Goal: Complete application form

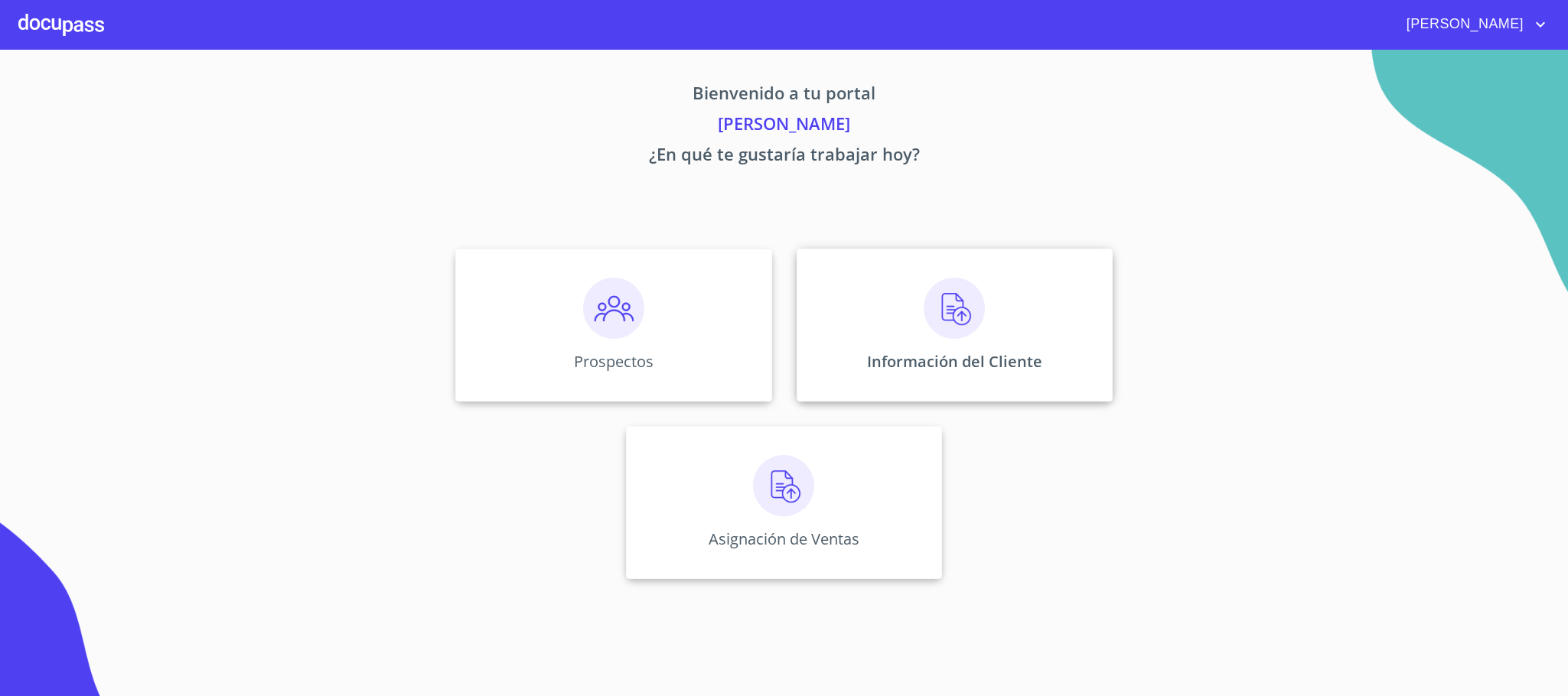
click at [1005, 335] on div "Información del Cliente" at bounding box center [955, 325] width 316 height 153
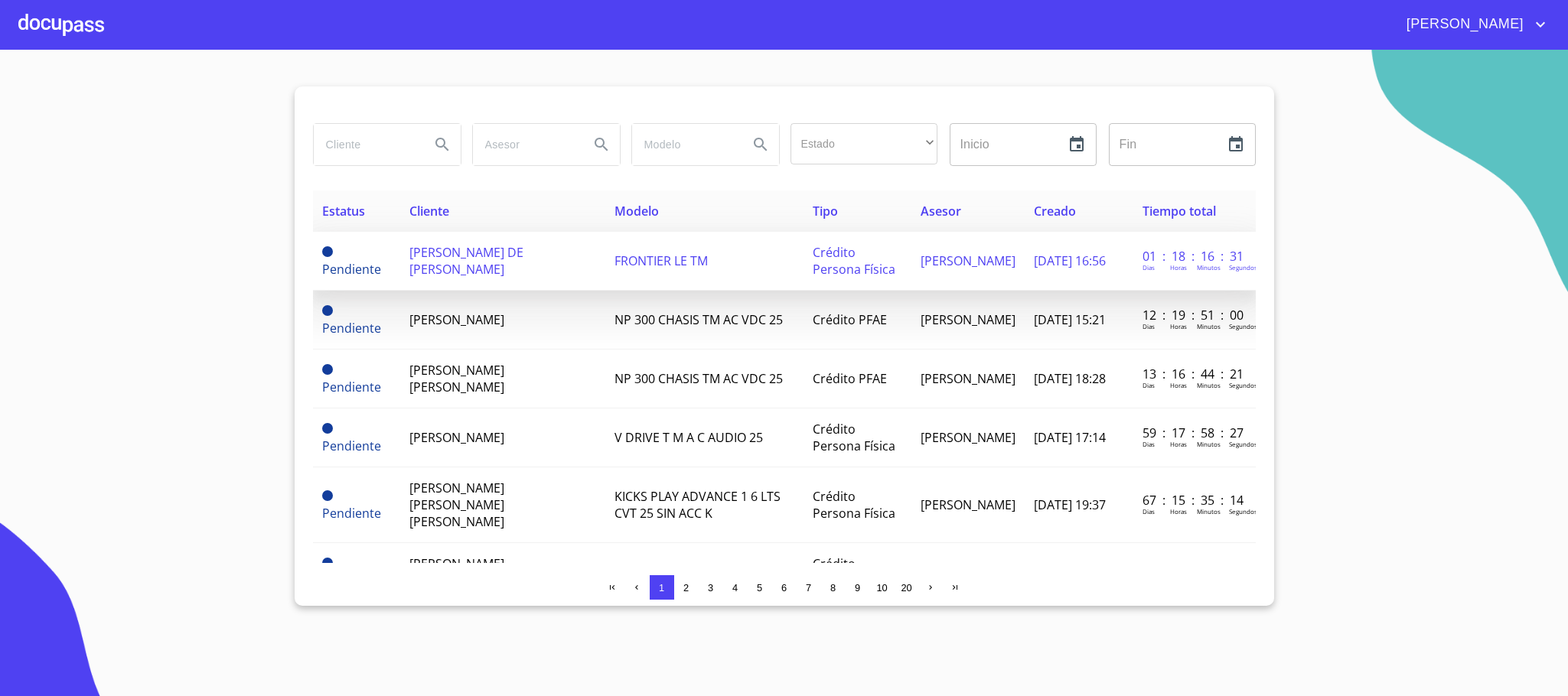
click at [628, 274] on td "FRONTIER LE TM" at bounding box center [704, 260] width 198 height 59
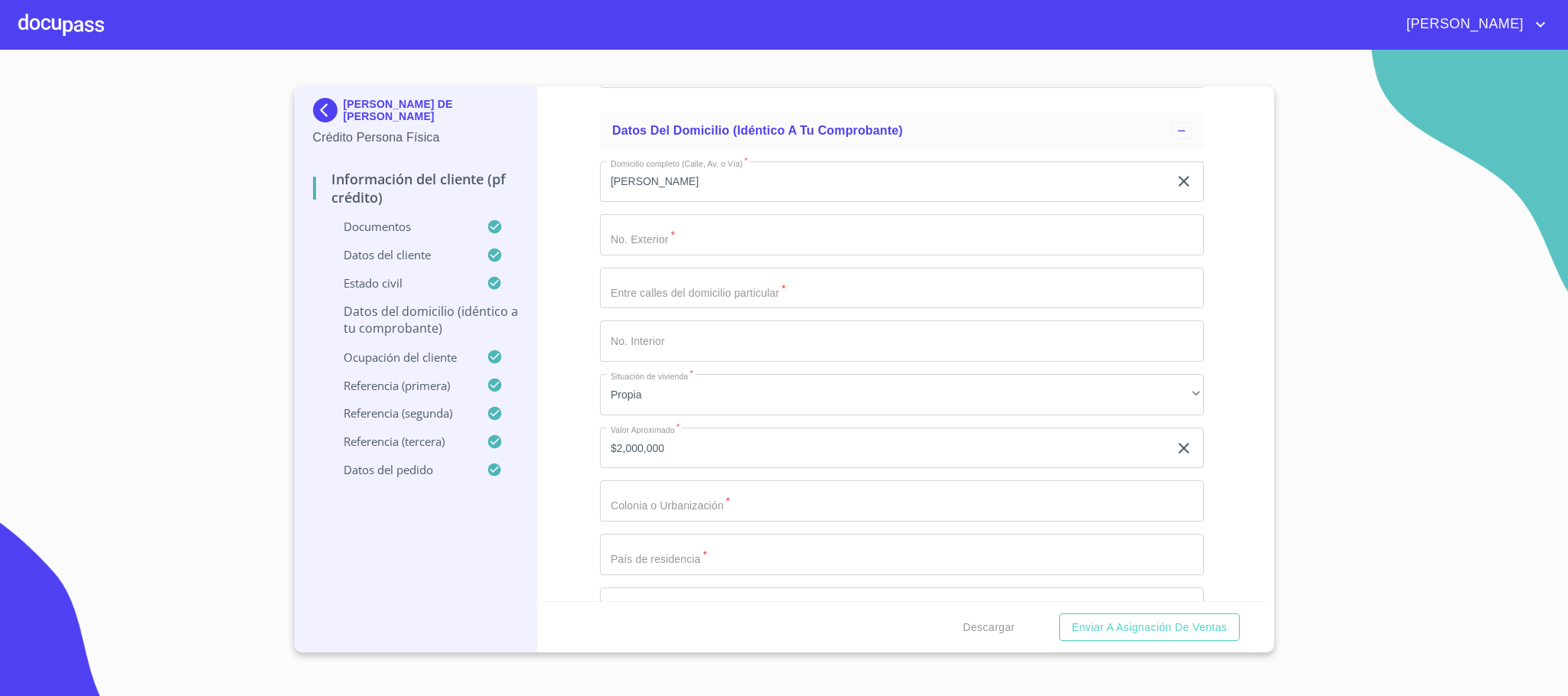
scroll to position [5850, 0]
click at [691, 261] on input "Documento de identificación.   *" at bounding box center [902, 246] width 604 height 41
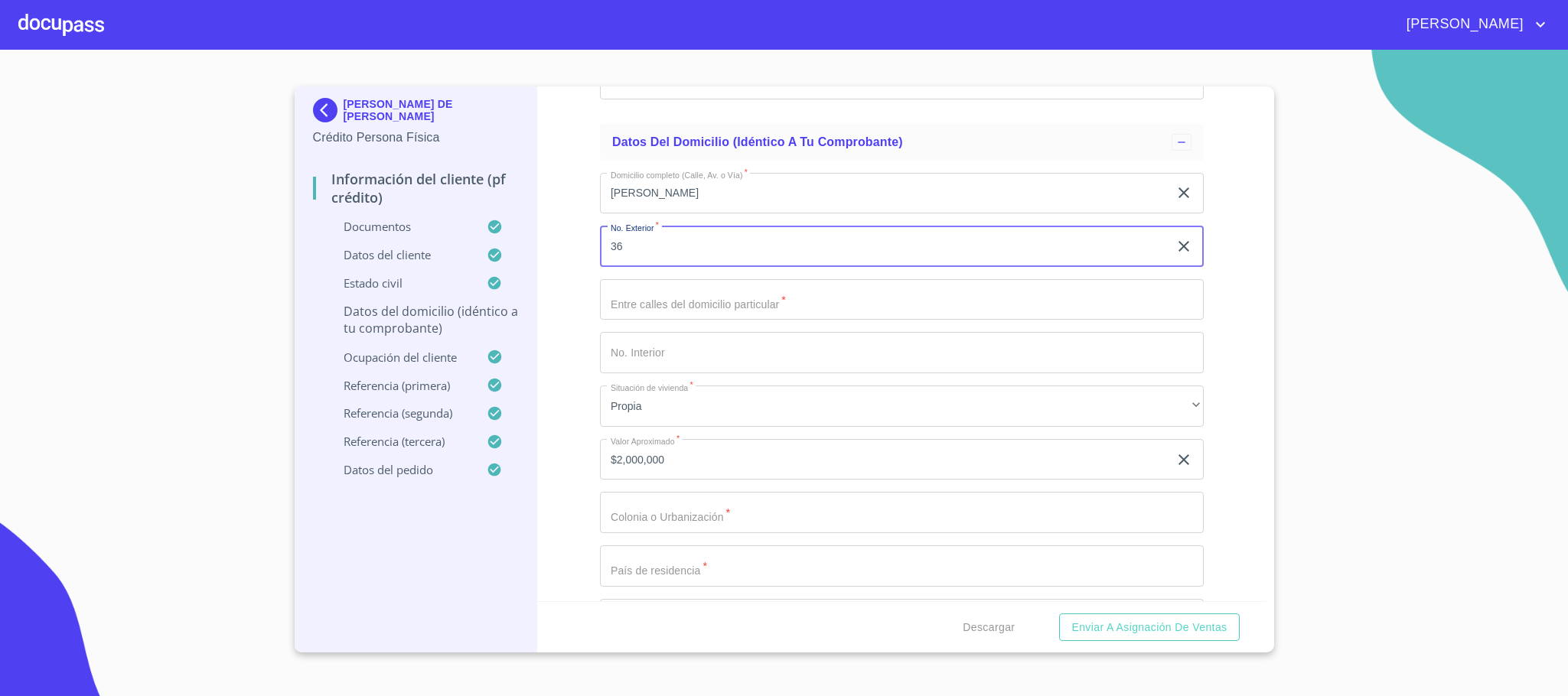
type input "36"
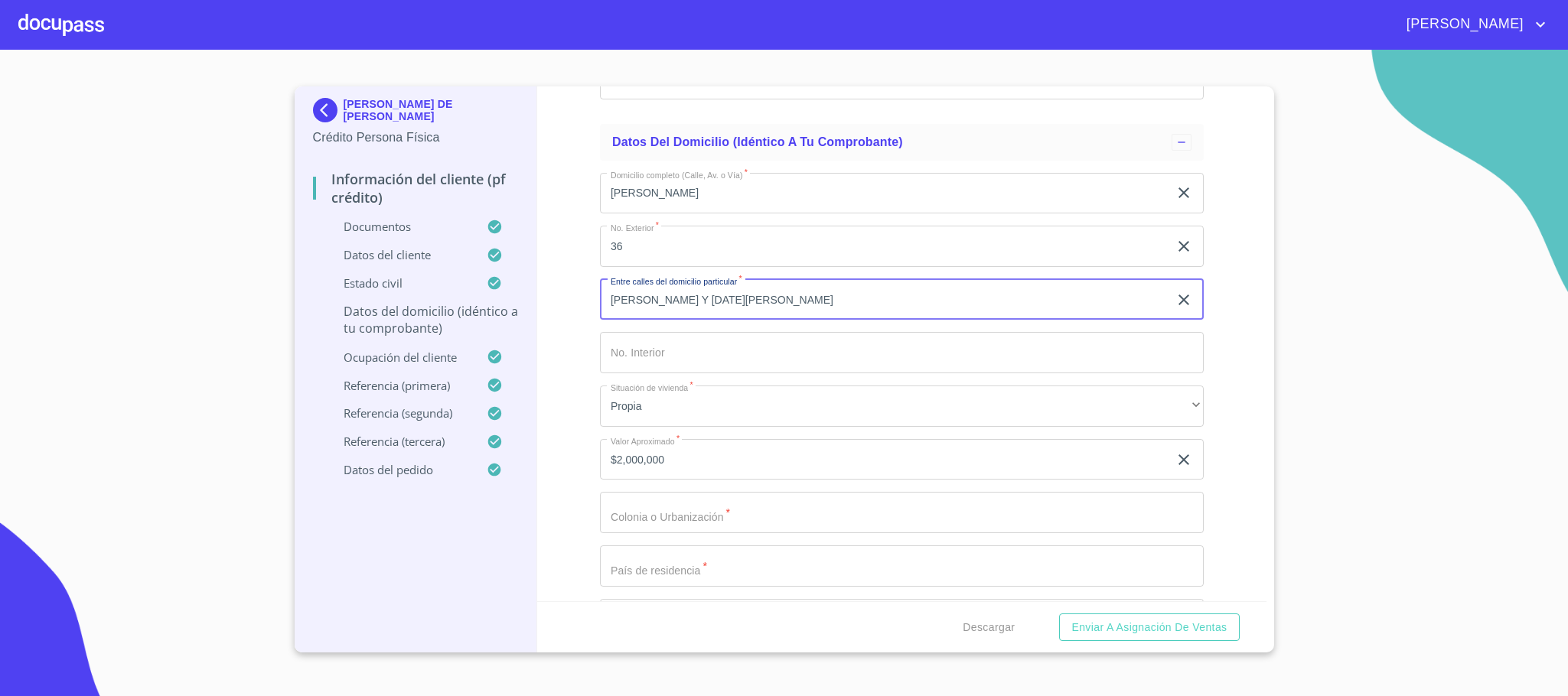
type input "[PERSON_NAME] Y [DATE][PERSON_NAME]"
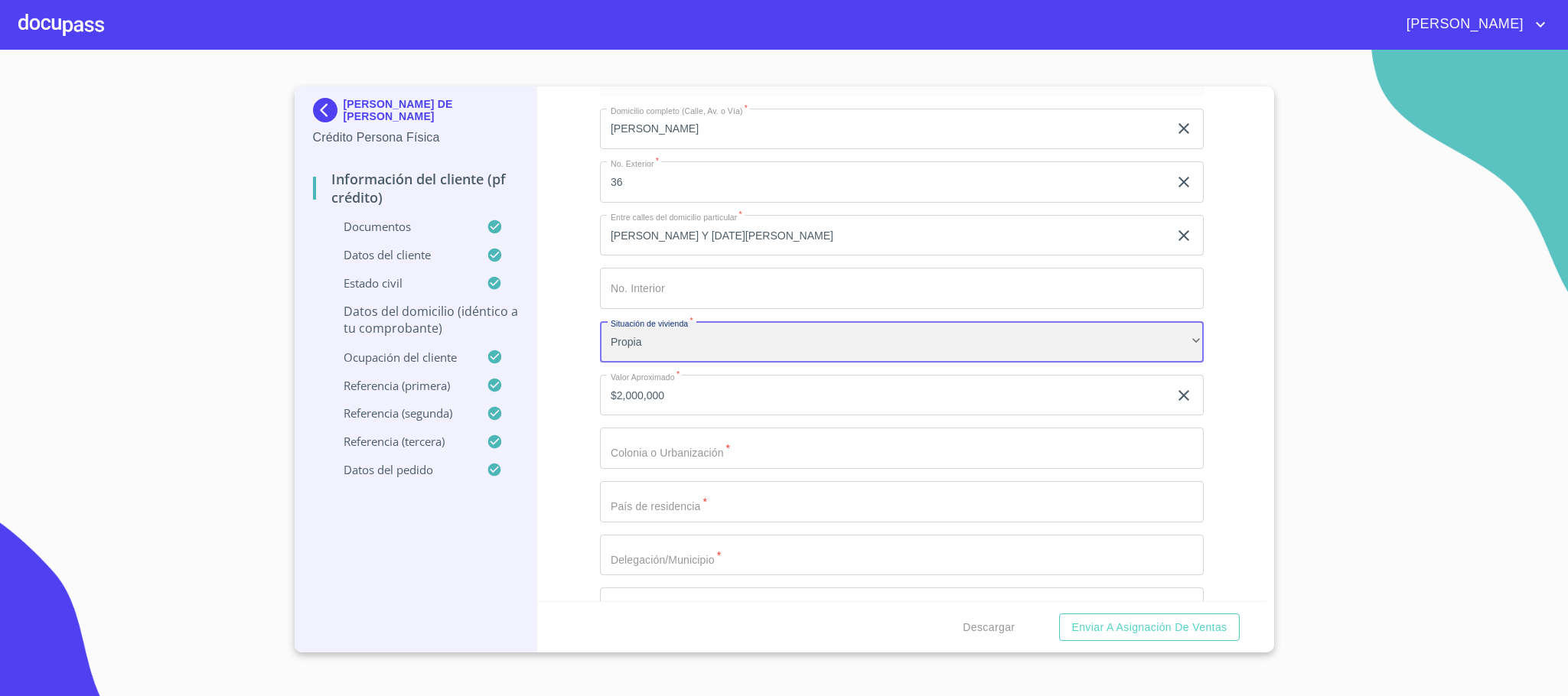
scroll to position [5965, 0]
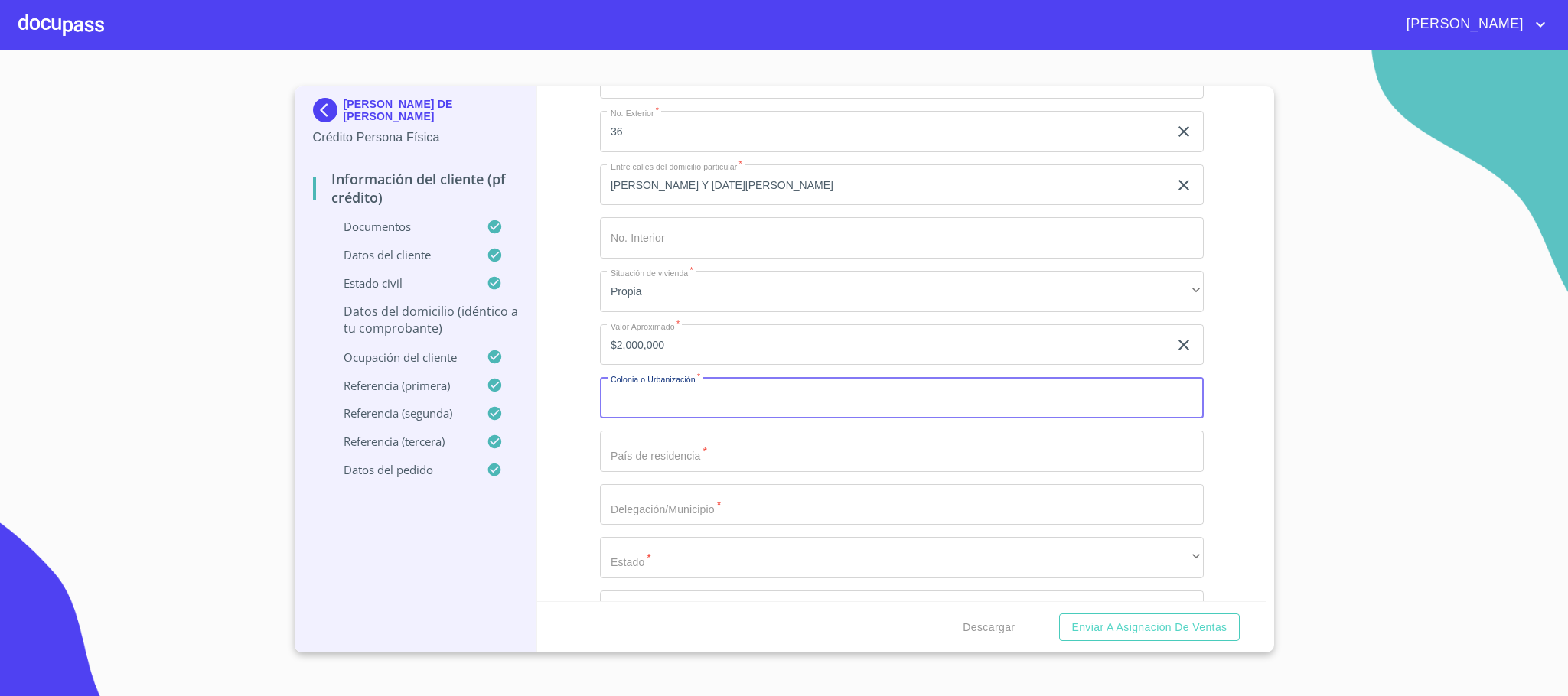
click at [674, 411] on input "Documento de identificación.   *" at bounding box center [902, 397] width 604 height 41
type input "N"
type input "NAVAJAS"
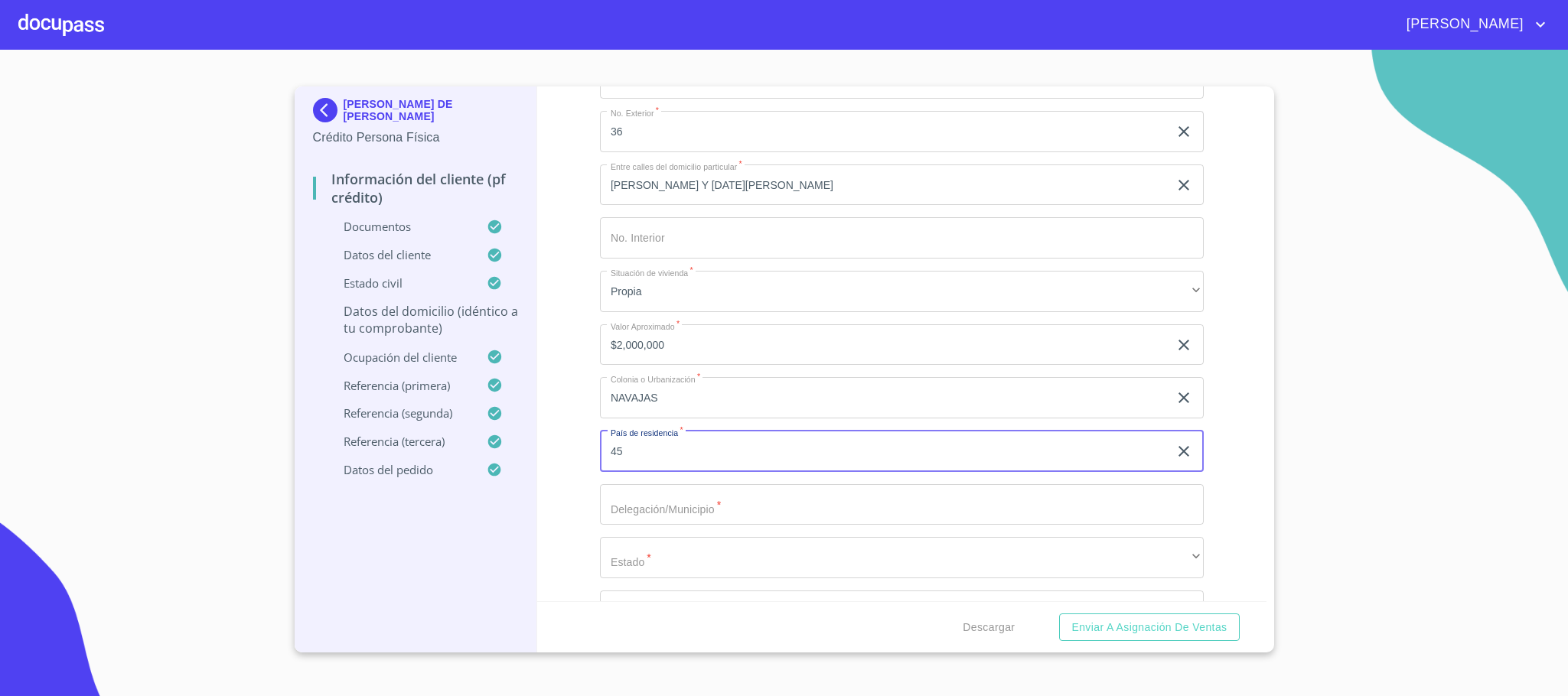
type input "4"
type input "[GEOGRAPHIC_DATA]"
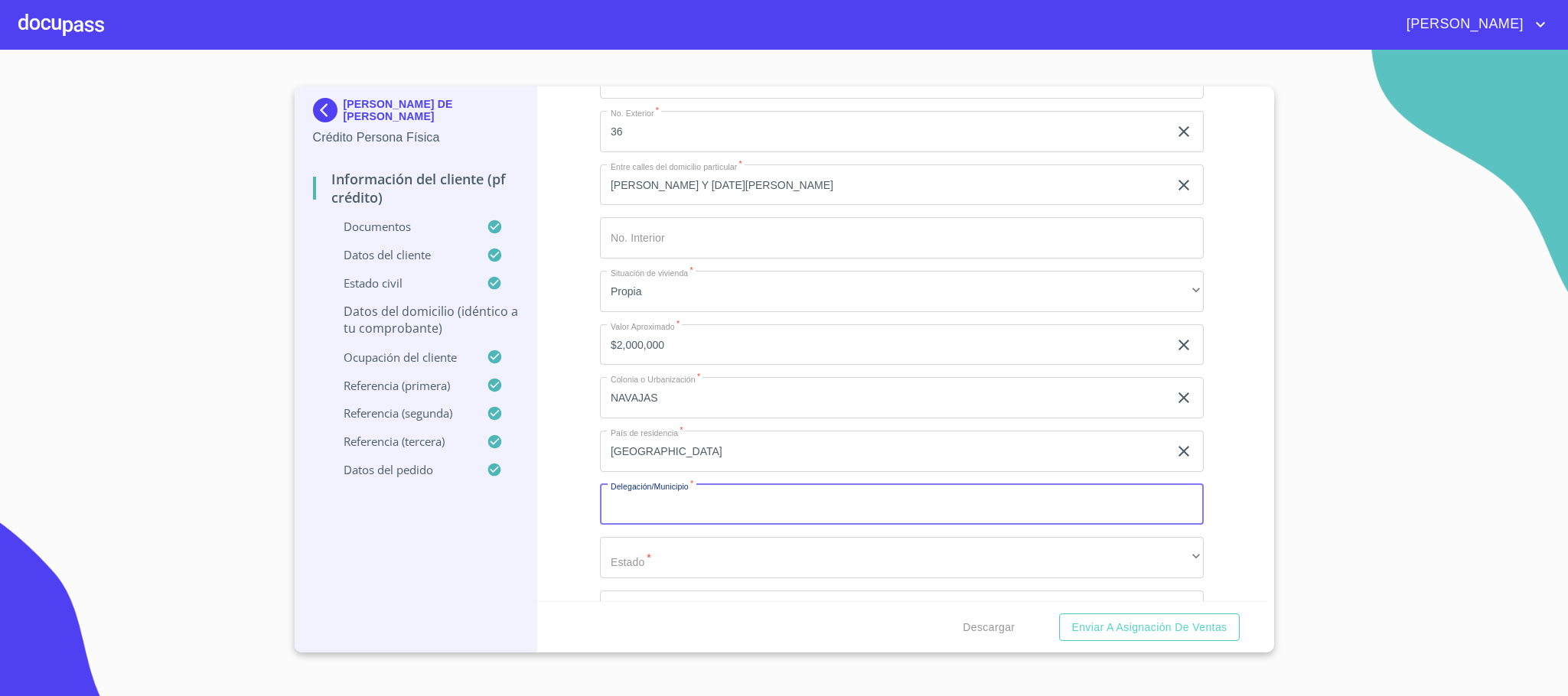
type input "N"
type input "TALA"
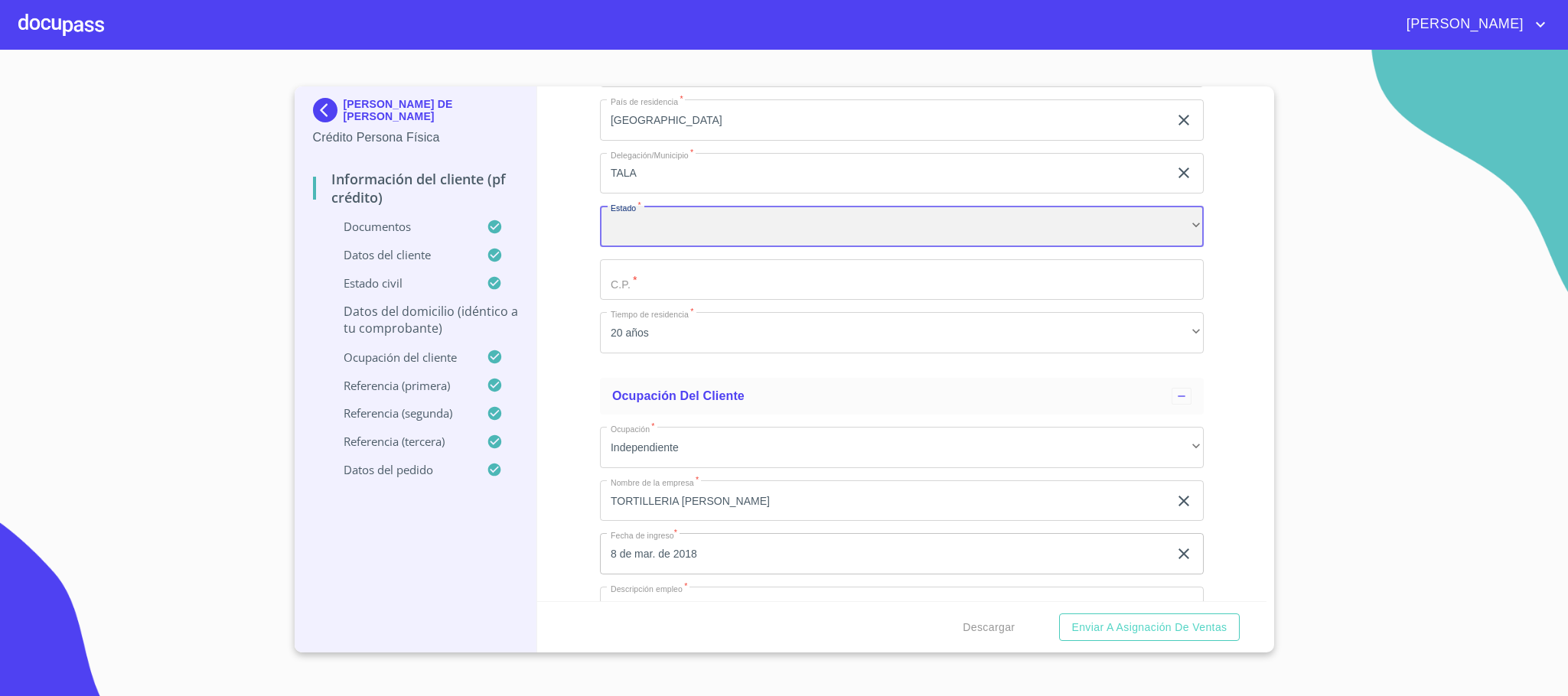
scroll to position [6309, 0]
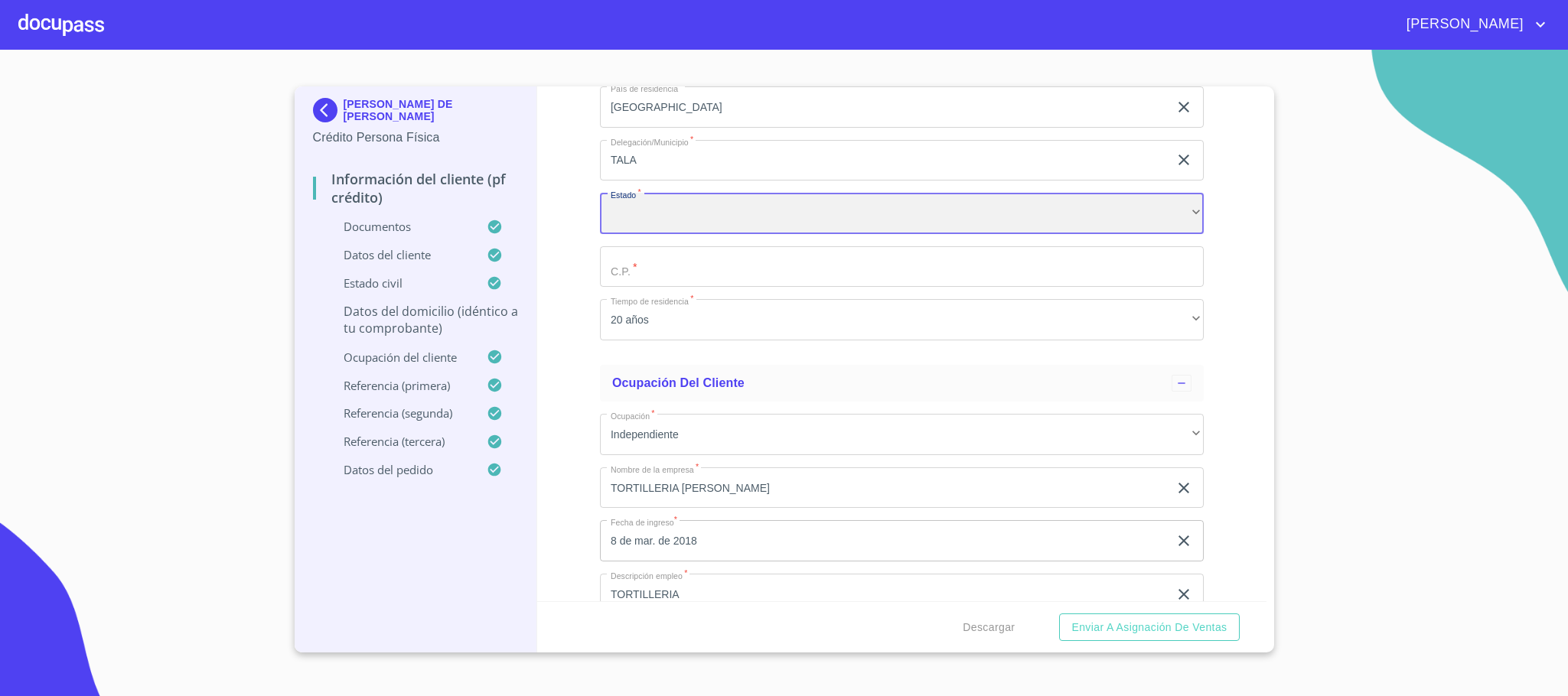
click at [689, 212] on div "​" at bounding box center [902, 213] width 604 height 41
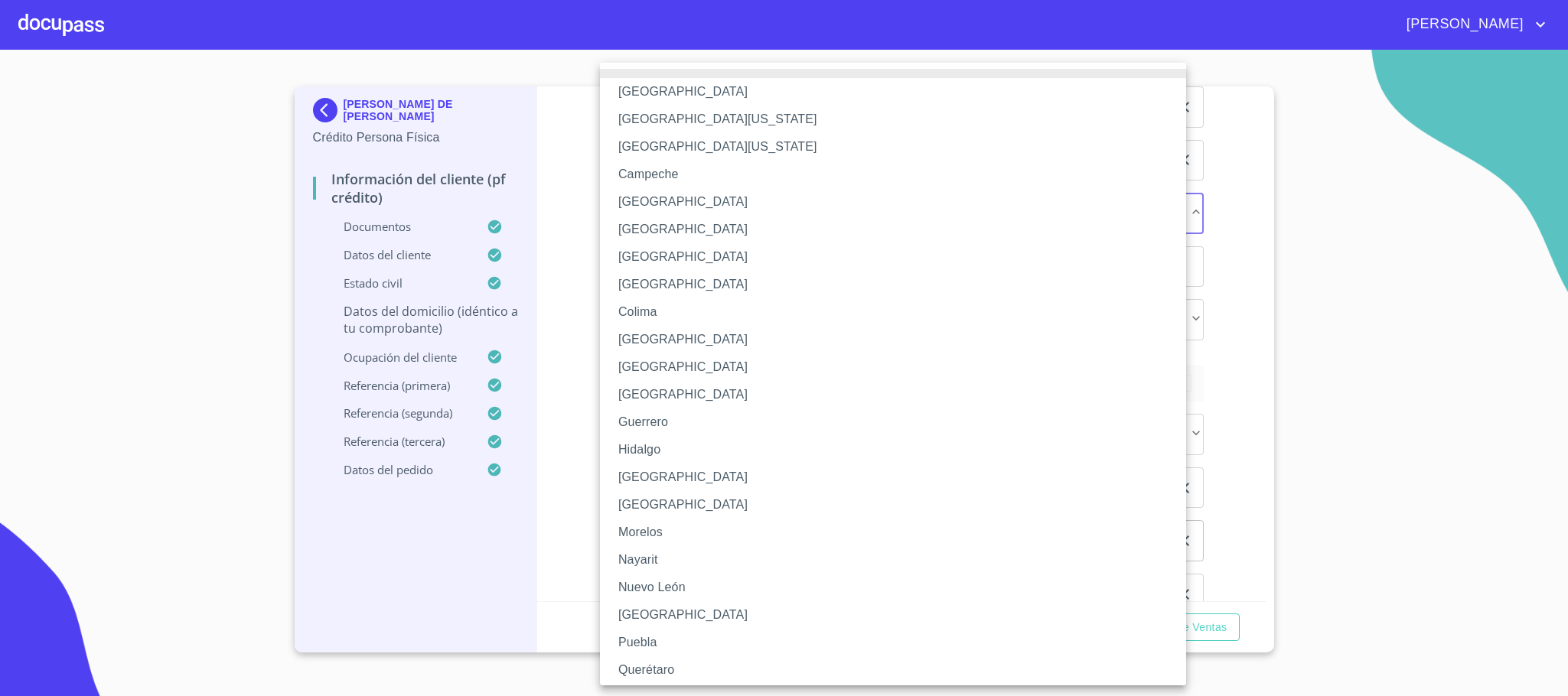
click at [679, 477] on li "[GEOGRAPHIC_DATA]" at bounding box center [901, 477] width 603 height 27
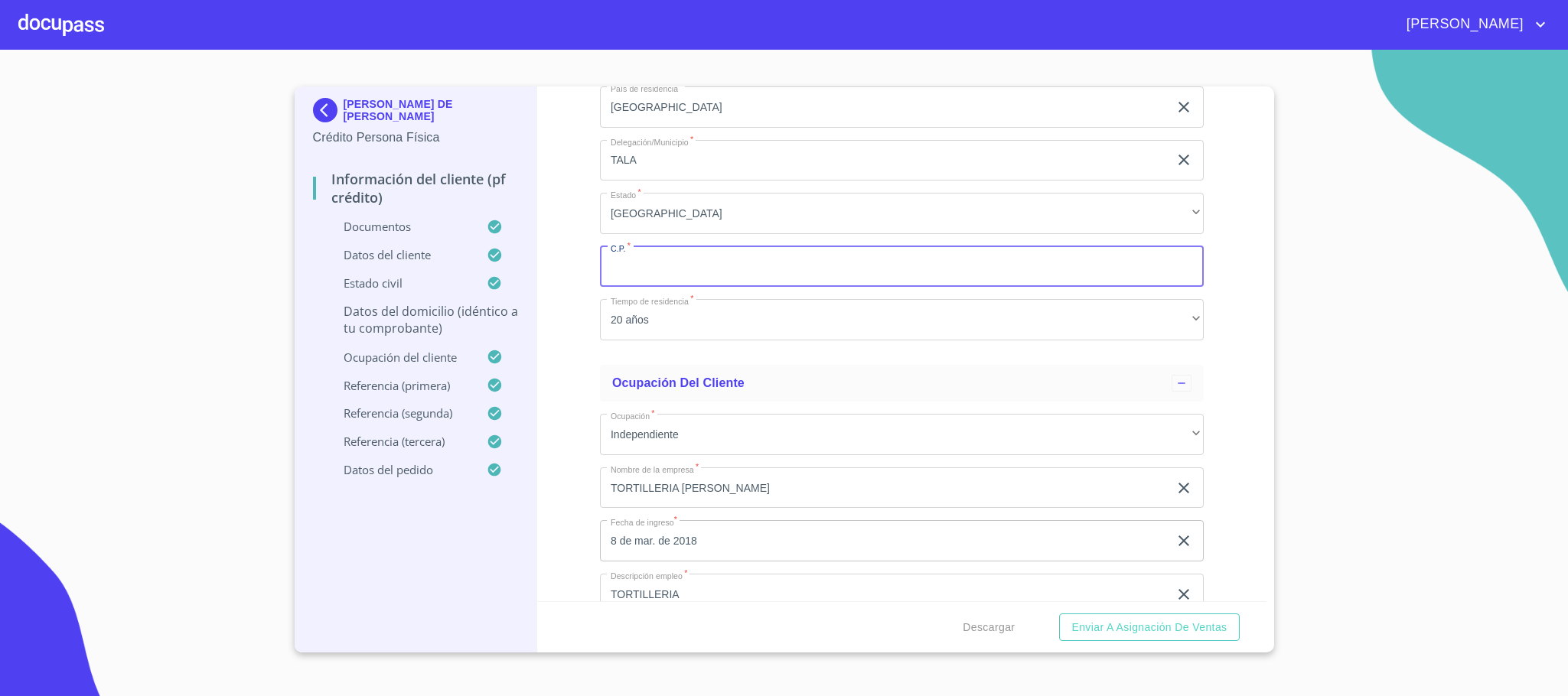
click at [664, 260] on input "Documento de identificación.   *" at bounding box center [902, 267] width 604 height 41
type input "45335"
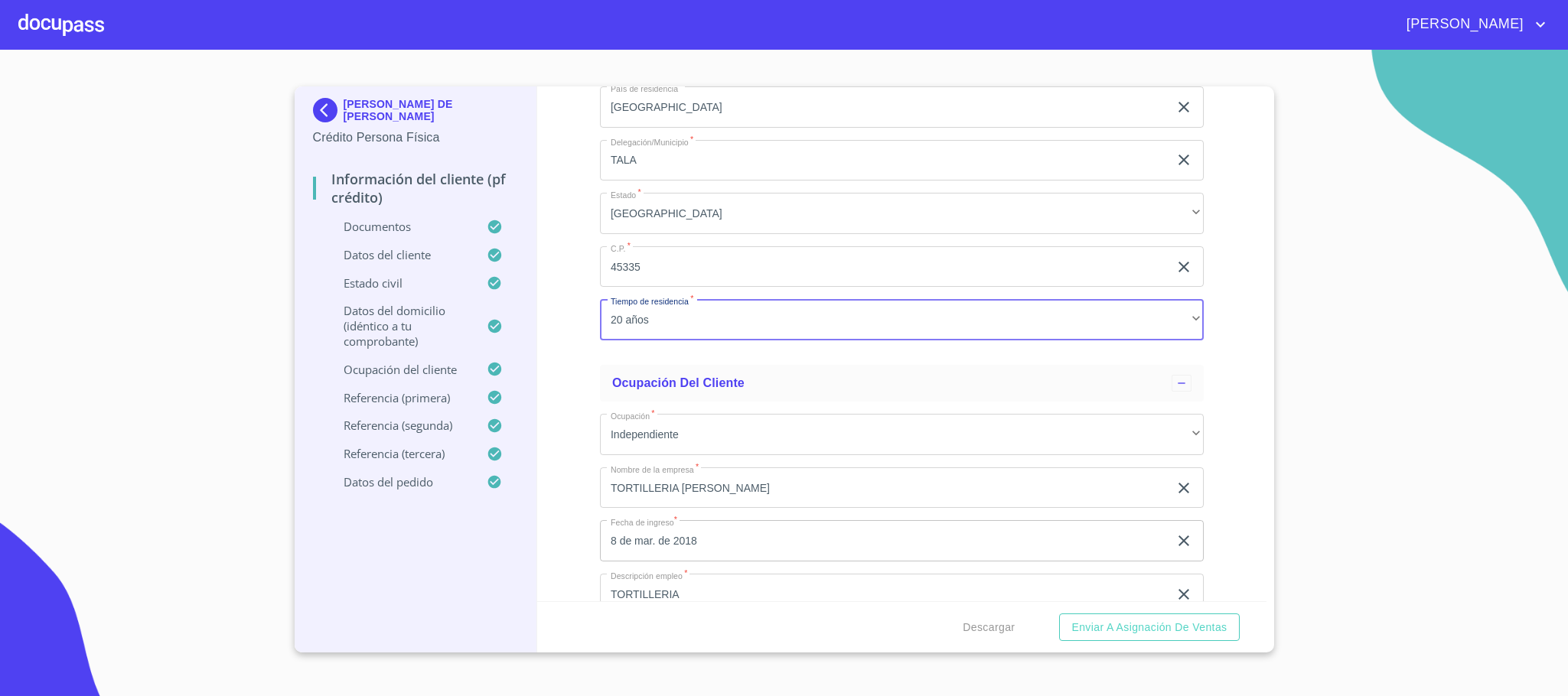
click at [588, 350] on div "Información del cliente (PF crédito) Documentos Documento de identificación.   …" at bounding box center [902, 344] width 729 height 515
click at [974, 631] on span "Descargar" at bounding box center [988, 627] width 52 height 19
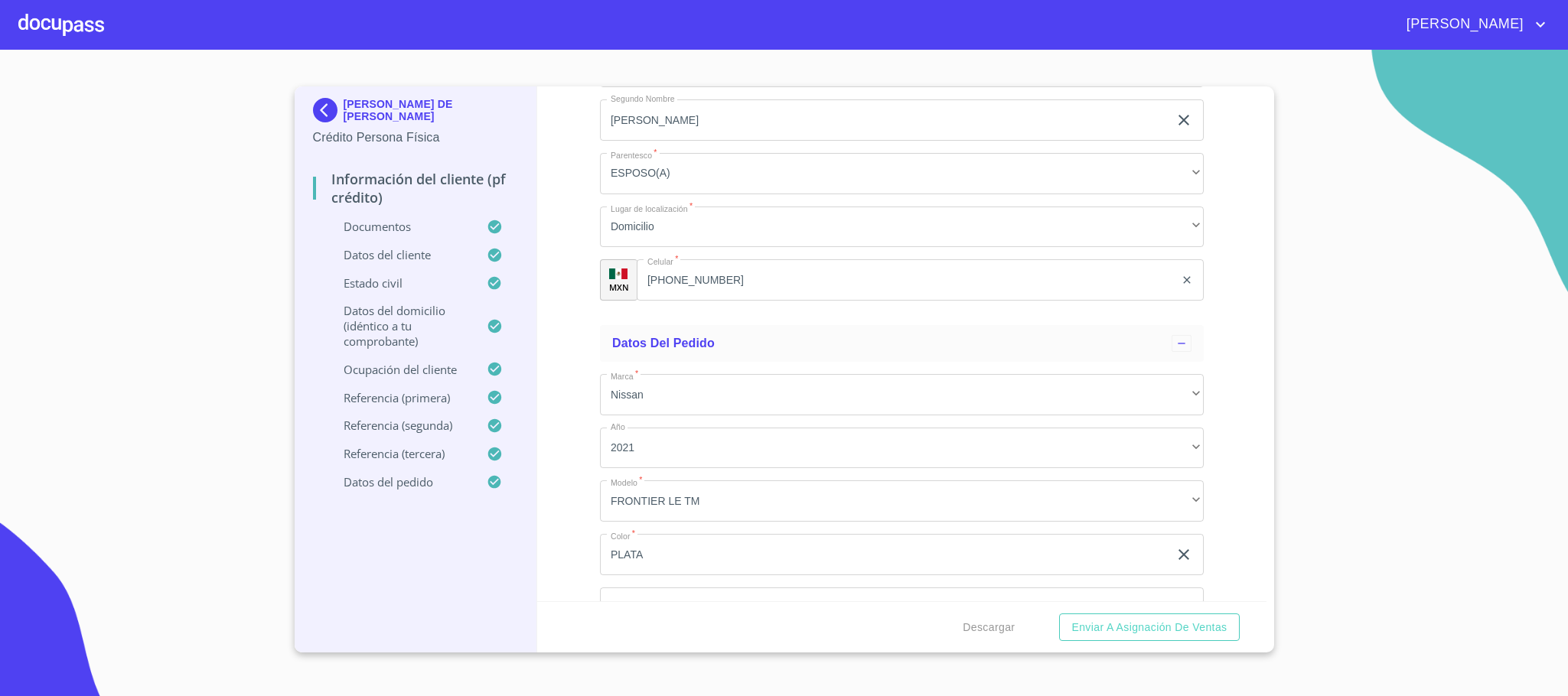
scroll to position [8931, 0]
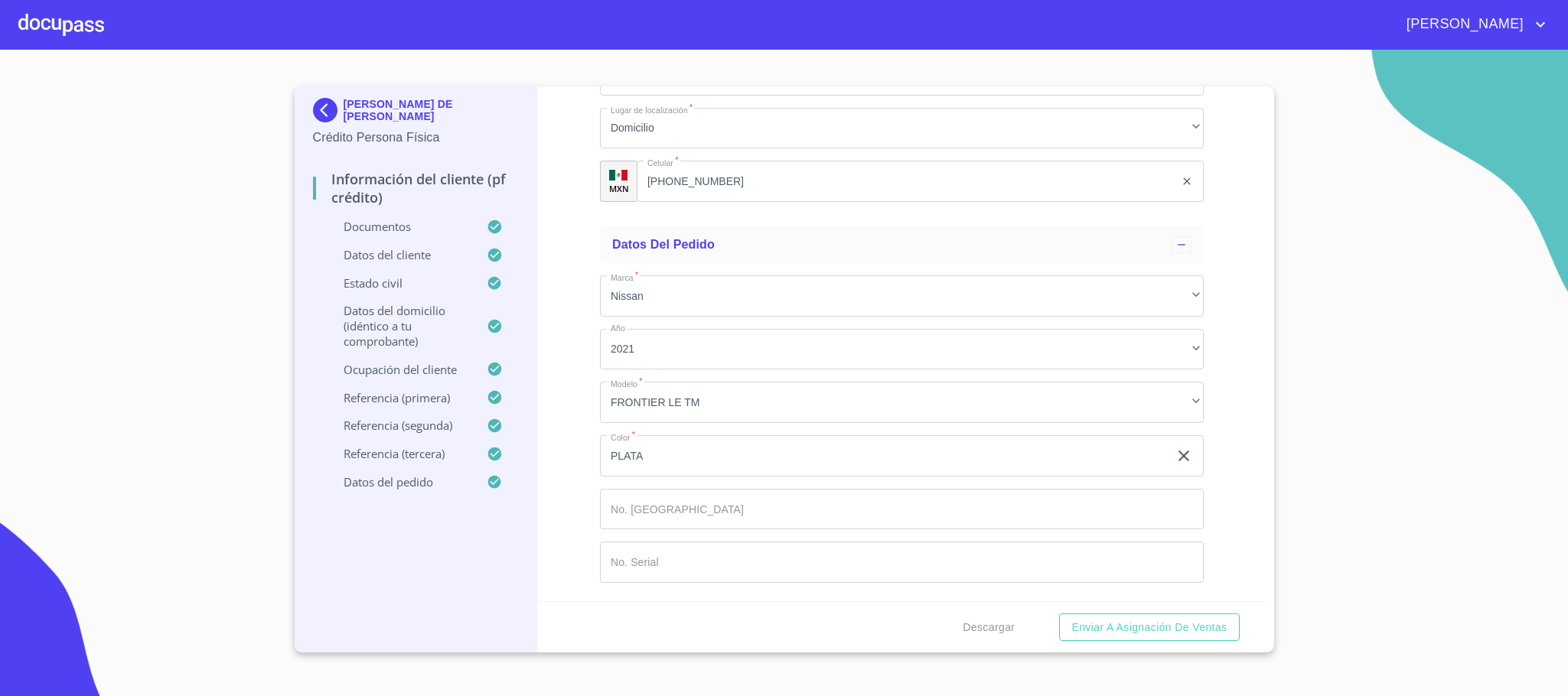
click at [1124, 643] on div "Descargar Enviar a Asignación de Ventas" at bounding box center [902, 627] width 729 height 52
click at [1127, 627] on span "Enviar a Asignación de Ventas" at bounding box center [1149, 627] width 156 height 19
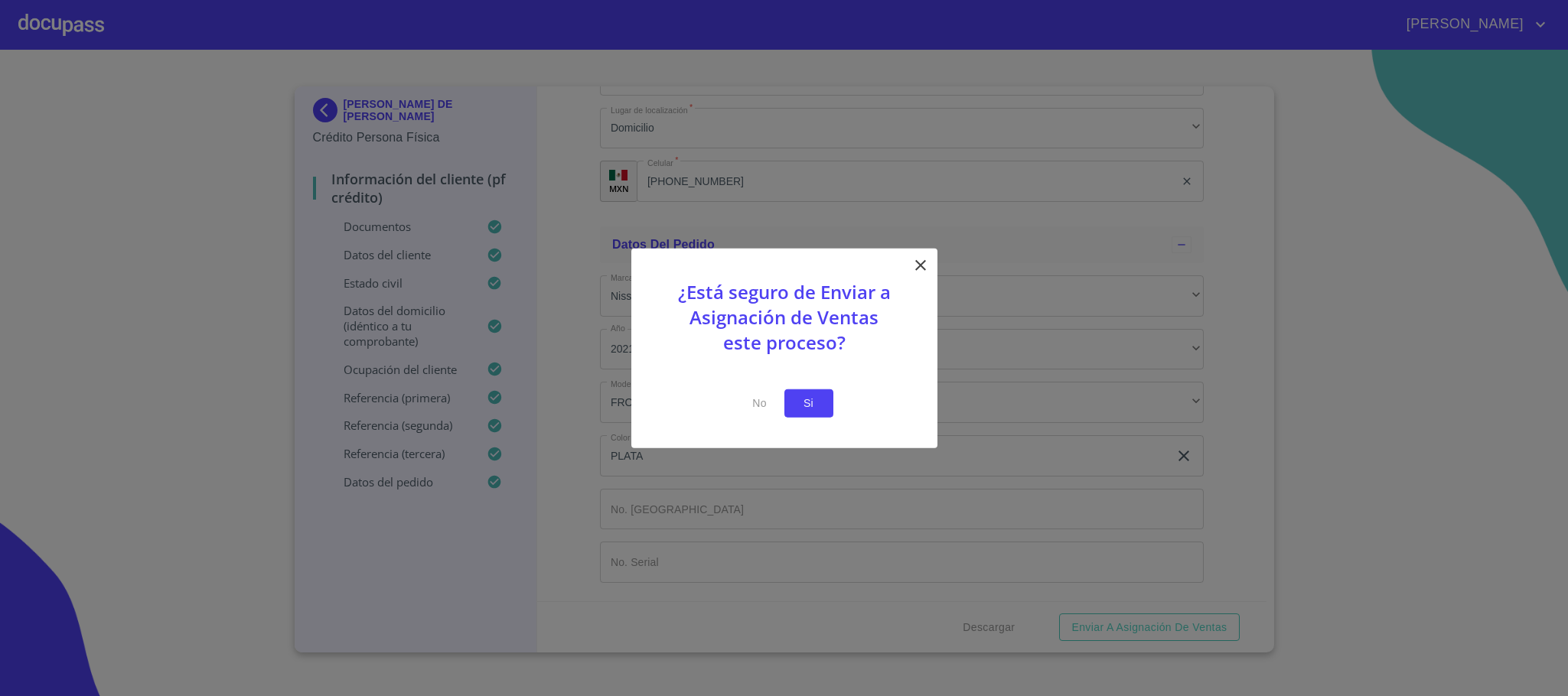
click at [818, 404] on span "Si" at bounding box center [808, 404] width 24 height 19
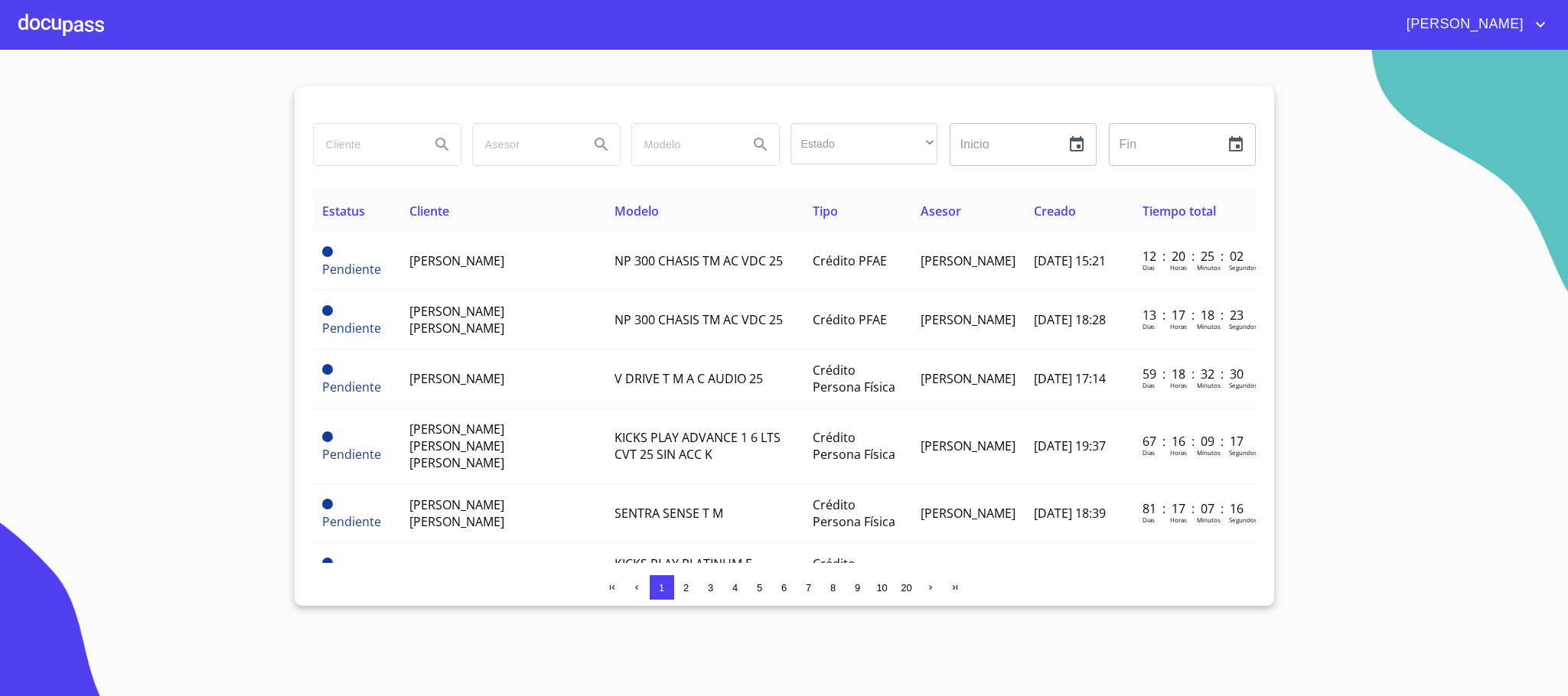
click at [1460, 402] on section "Estado ​ ​ Inicio ​ Fin ​ Estatus Cliente Modelo Tipo Asesor Creado Tiempo tota…" at bounding box center [784, 373] width 1568 height 646
click at [361, 156] on input "search" at bounding box center [365, 144] width 104 height 41
type input "[PERSON_NAME]"
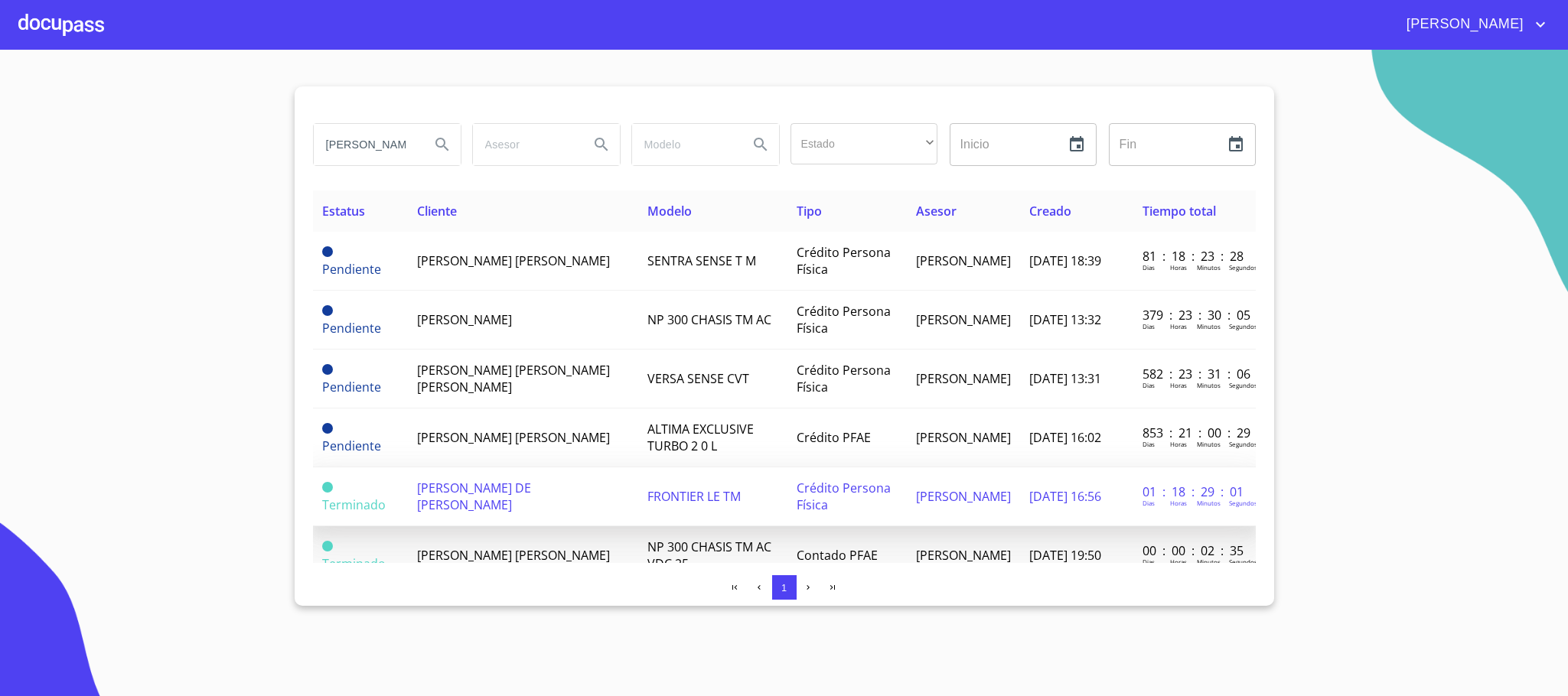
click at [524, 490] on span "[PERSON_NAME] DE [PERSON_NAME]" at bounding box center [474, 496] width 114 height 34
